Goal: Check status: Check status

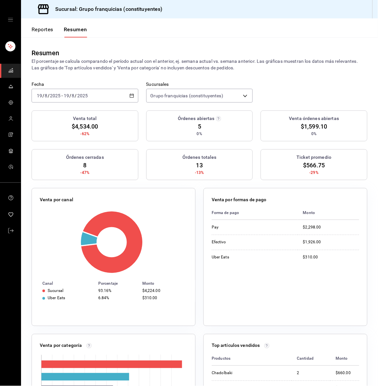
click at [76, 90] on div "[DATE] [DATE] - [DATE] [DATE]" at bounding box center [85, 96] width 107 height 14
click at [66, 113] on span "Hoy" at bounding box center [62, 115] width 51 height 7
click at [96, 89] on div "[DATE] [DATE] - [DATE] [DATE]" at bounding box center [85, 96] width 107 height 14
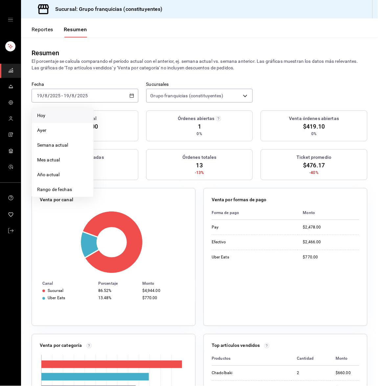
click at [82, 115] on span "Hoy" at bounding box center [62, 115] width 51 height 7
drag, startPoint x: 100, startPoint y: 100, endPoint x: 100, endPoint y: 96, distance: 4.6
click at [100, 96] on div "[DATE] [DATE] - [DATE] [DATE]" at bounding box center [85, 96] width 107 height 14
click at [80, 111] on li "Hoy" at bounding box center [62, 115] width 61 height 15
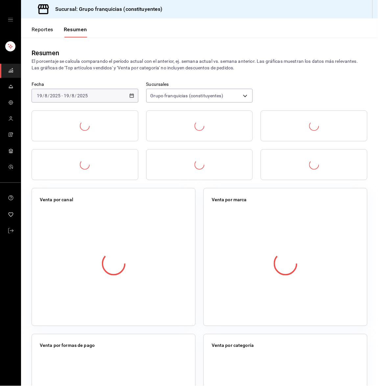
click at [104, 63] on p "El porcentaje se calcula comparando el período actual con el anterior, ej. sema…" at bounding box center [200, 64] width 336 height 13
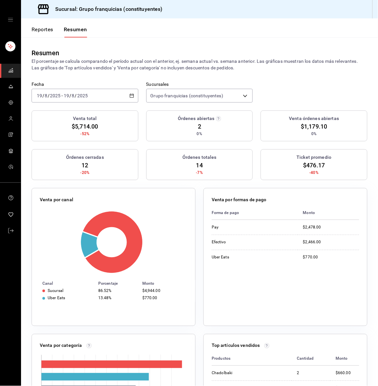
click at [80, 97] on input "2025" at bounding box center [82, 95] width 11 height 5
click at [76, 110] on li "Hoy" at bounding box center [62, 115] width 61 height 15
click at [58, 90] on div "[DATE] [DATE] - [DATE] [DATE]" at bounding box center [85, 96] width 107 height 14
click at [52, 112] on span "Hoy" at bounding box center [62, 115] width 51 height 7
click at [70, 98] on span "/" at bounding box center [70, 95] width 2 height 5
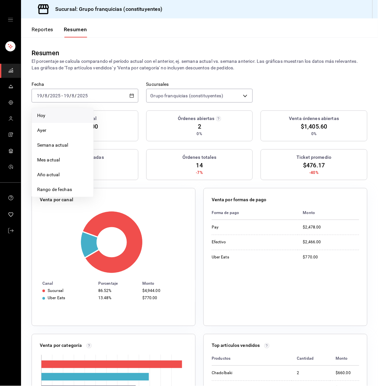
click at [60, 111] on li "Hoy" at bounding box center [62, 115] width 61 height 15
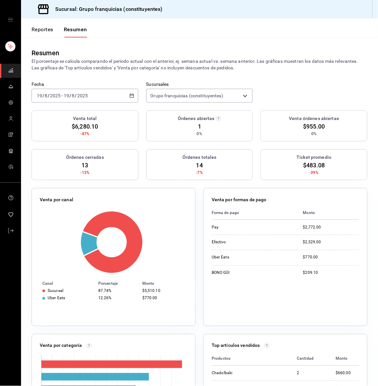
click at [85, 98] on div "[DATE] [DATE] - [DATE] [DATE]" at bounding box center [85, 96] width 107 height 14
click at [70, 114] on span "Hoy" at bounding box center [62, 115] width 51 height 7
click at [50, 33] on button "Reportes" at bounding box center [43, 31] width 22 height 11
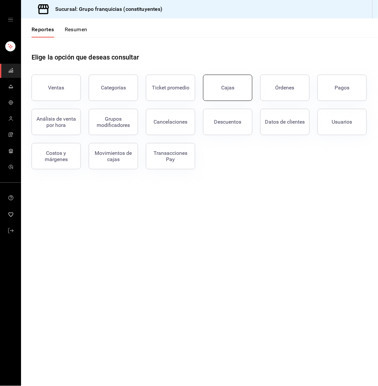
click at [226, 95] on button "Cajas" at bounding box center [227, 88] width 49 height 26
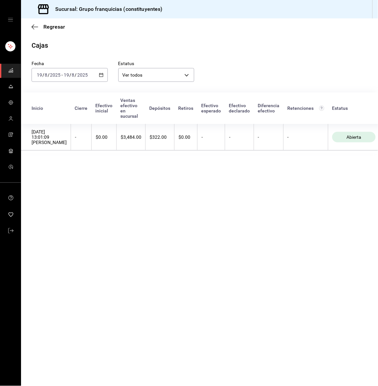
click at [69, 78] on div "[DATE] [DATE] - [DATE] [DATE]" at bounding box center [70, 75] width 76 height 14
click at [54, 94] on span "Hoy" at bounding box center [62, 94] width 51 height 7
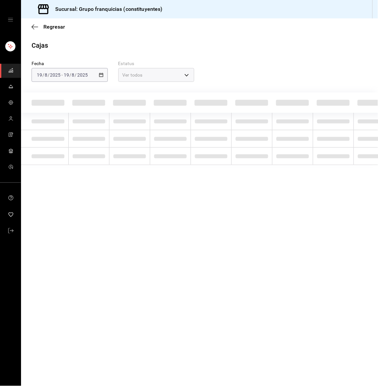
click at [133, 24] on div "Regresar" at bounding box center [199, 26] width 357 height 17
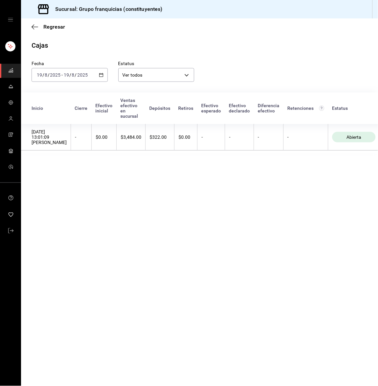
click at [357, 169] on main "Regresar Cajas Fecha [DATE] [DATE] - [DATE] [DATE] Estatus Ver todos ALL Inicio…" at bounding box center [199, 201] width 357 height 367
click at [75, 76] on span "/" at bounding box center [76, 74] width 2 height 5
click at [64, 94] on span "Hoy" at bounding box center [62, 94] width 51 height 7
